Goal: Information Seeking & Learning: Learn about a topic

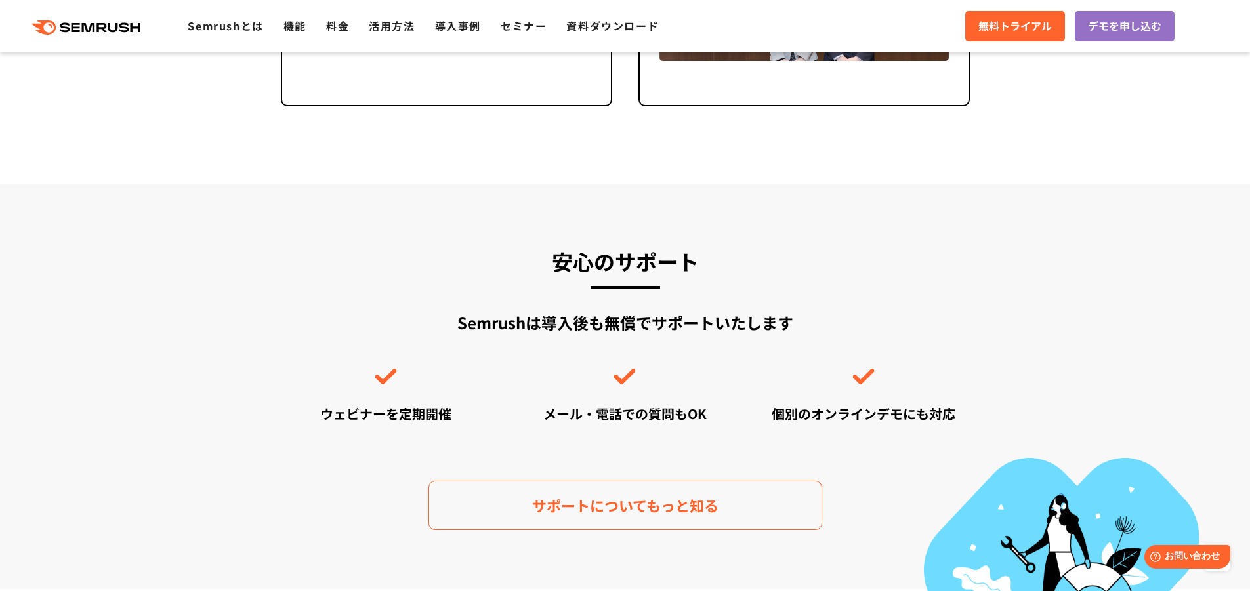
scroll to position [3493, 0]
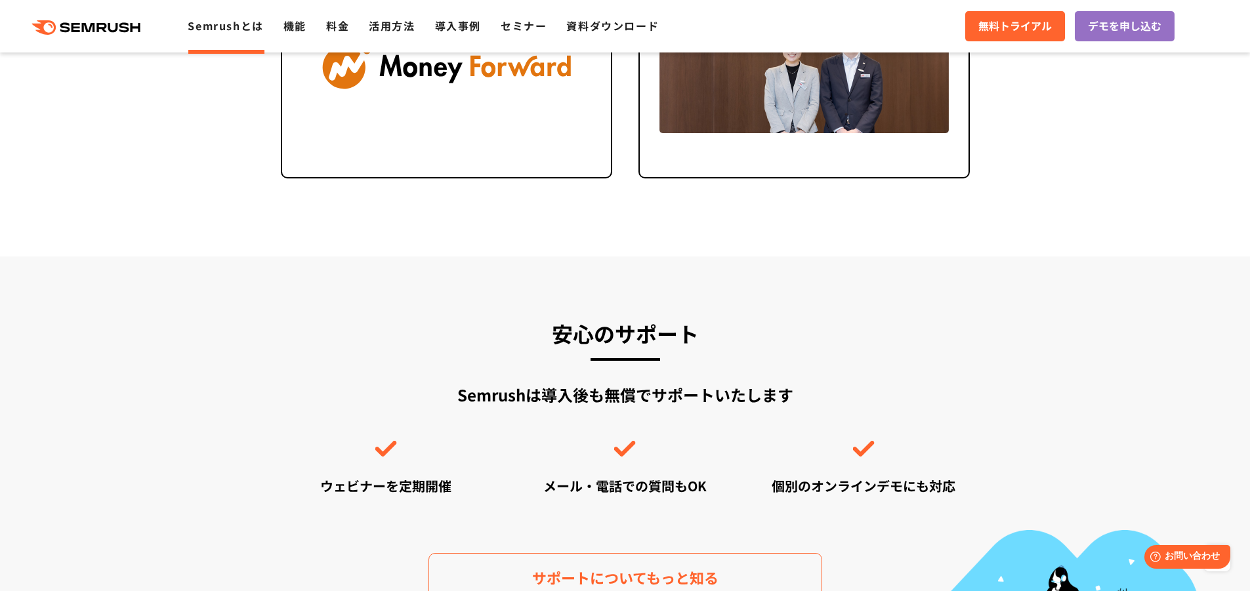
click at [228, 33] on li "Semrushとは" at bounding box center [225, 26] width 75 height 17
click at [232, 26] on link "Semrushとは" at bounding box center [225, 26] width 75 height 16
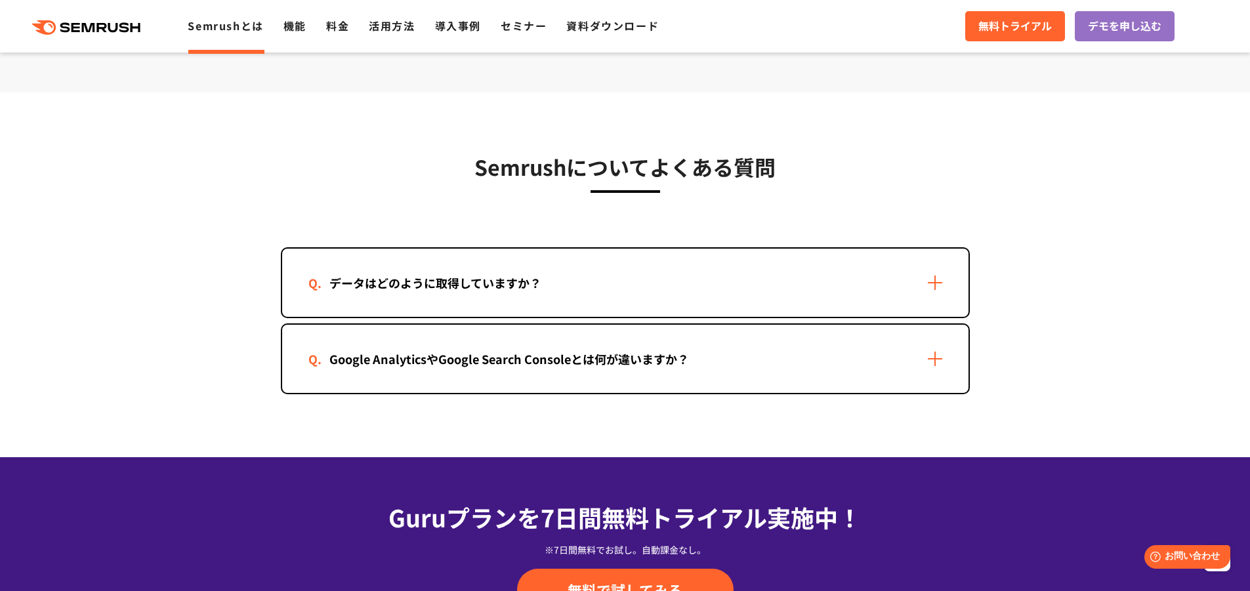
scroll to position [2582, 0]
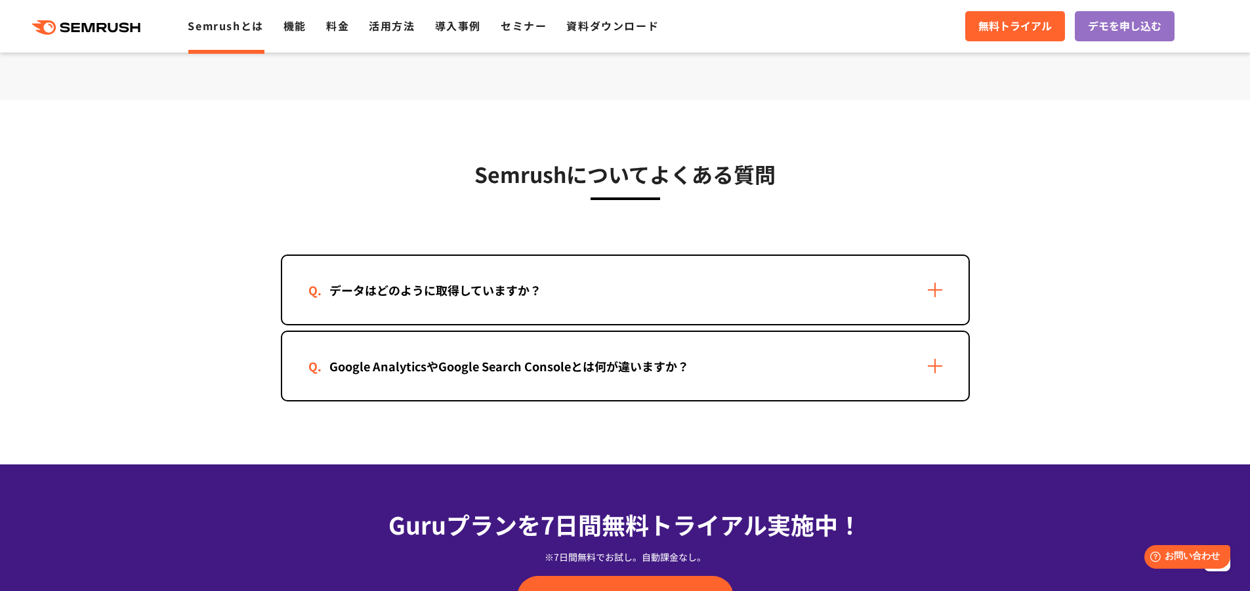
click at [434, 300] on div "データはどのように取得していますか？" at bounding box center [625, 290] width 686 height 68
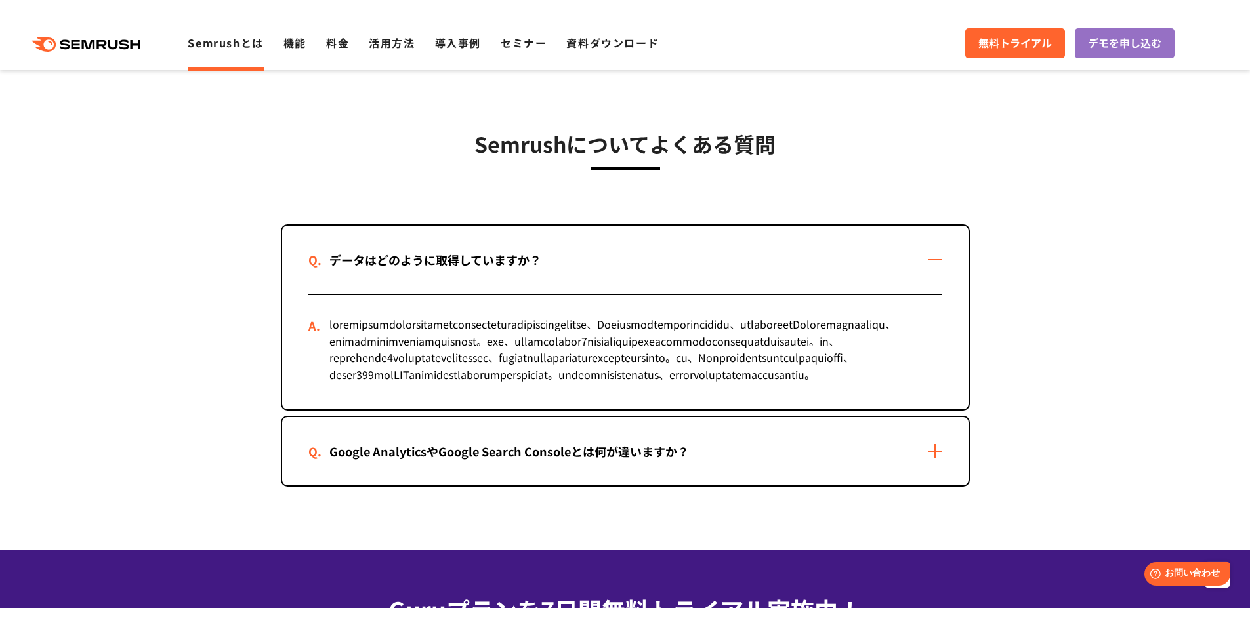
scroll to position [2662, 0]
